Goal: Transaction & Acquisition: Purchase product/service

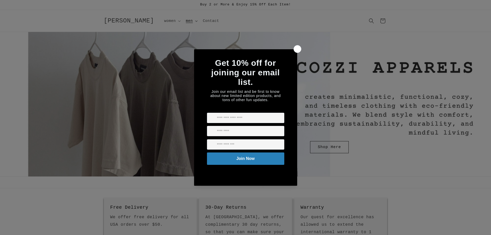
click at [174, 21] on div "Get 10% off for joining our email list. Join our email list and be first to kno…" at bounding box center [245, 117] width 491 height 235
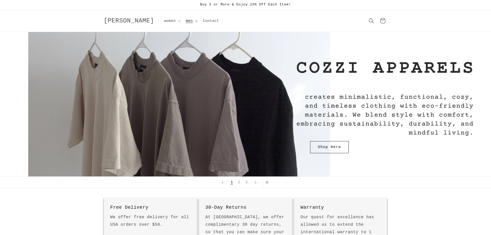
click at [183, 20] on summary "men" at bounding box center [191, 20] width 17 height 11
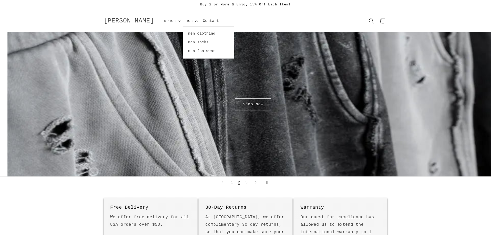
scroll to position [0, 491]
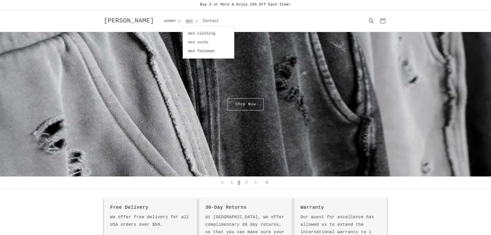
click at [312, 90] on div "Shop Now" at bounding box center [246, 104] width 310 height 144
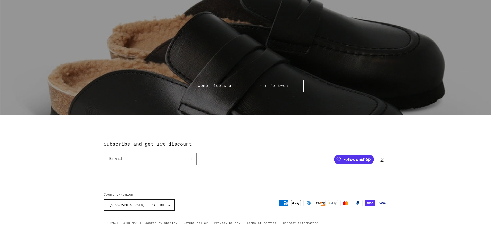
click at [146, 203] on button "Malaysia | MYR RM" at bounding box center [139, 205] width 71 height 11
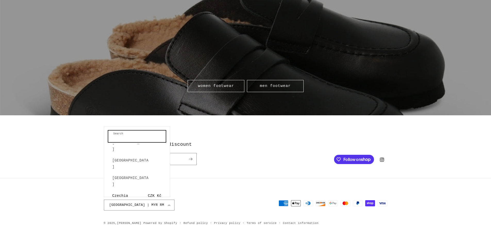
scroll to position [0, 0]
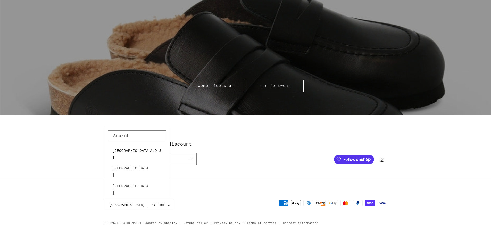
click at [137, 153] on span "[GEOGRAPHIC_DATA]" at bounding box center [130, 154] width 37 height 13
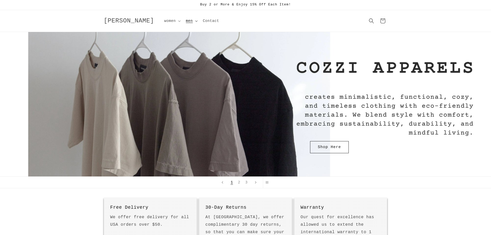
click at [183, 19] on summary "men" at bounding box center [191, 20] width 17 height 11
click at [196, 21] on icon at bounding box center [197, 20] width 2 height 1
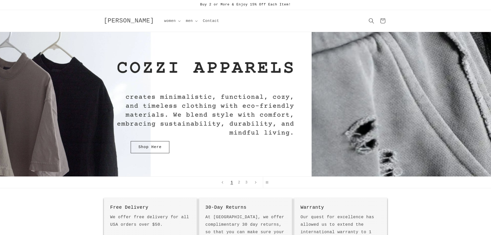
click at [375, 22] on span "Search" at bounding box center [371, 20] width 11 height 11
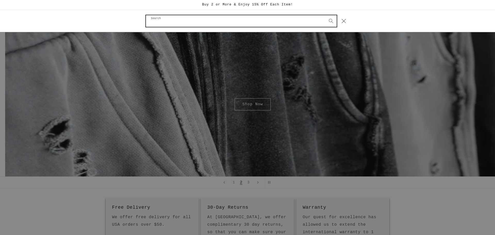
scroll to position [0, 491]
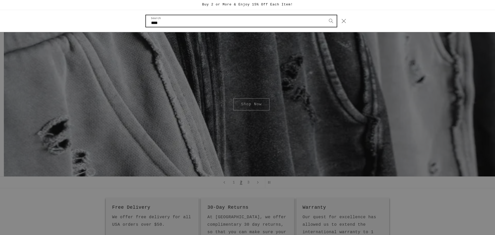
type input "****"
click at [326, 15] on button "Search" at bounding box center [331, 20] width 11 height 11
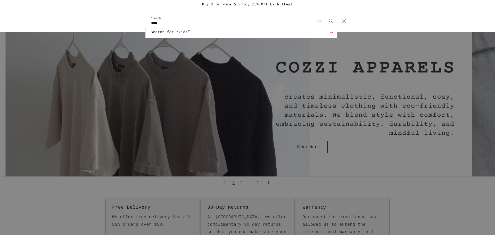
scroll to position [0, 11]
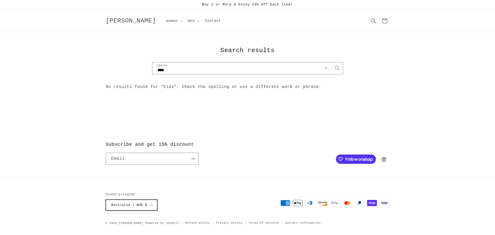
click at [145, 200] on button "Australia | AUD $" at bounding box center [132, 205] width 52 height 11
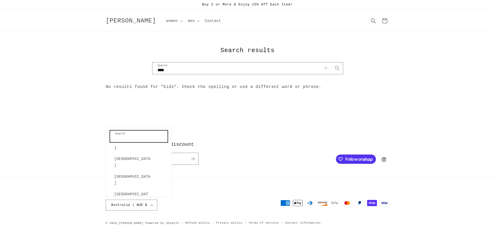
scroll to position [270, 0]
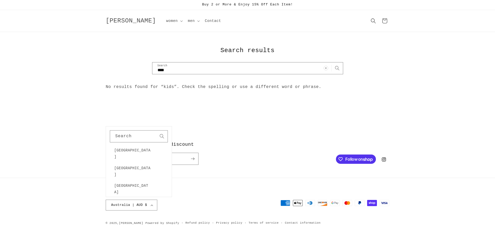
click at [338, 68] on icon "Search" at bounding box center [337, 68] width 5 height 5
